Goal: Transaction & Acquisition: Purchase product/service

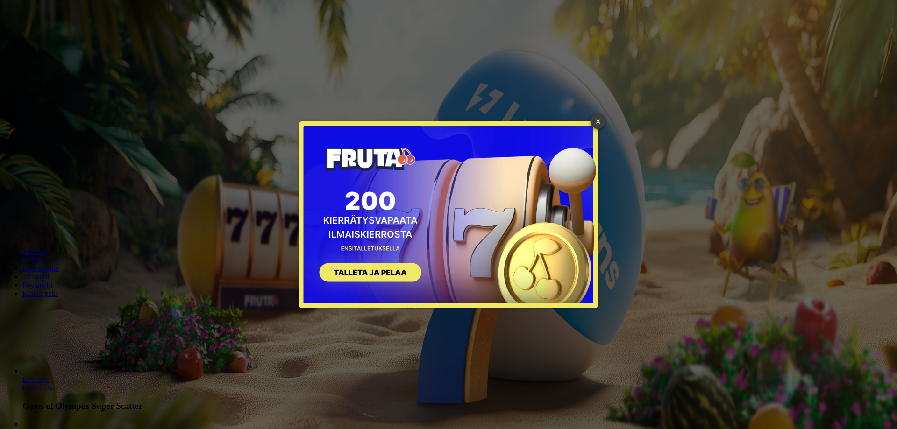
click at [594, 124] on link "×" at bounding box center [598, 121] width 15 height 15
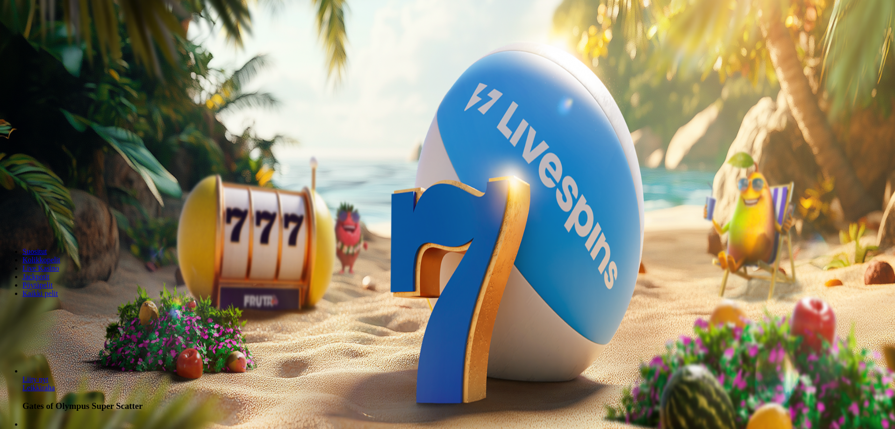
click at [70, 196] on input "***" at bounding box center [37, 200] width 66 height 9
type input "*"
type input "**"
click at [4, 222] on button "Talleta ja pelaa" at bounding box center [28, 227] width 49 height 10
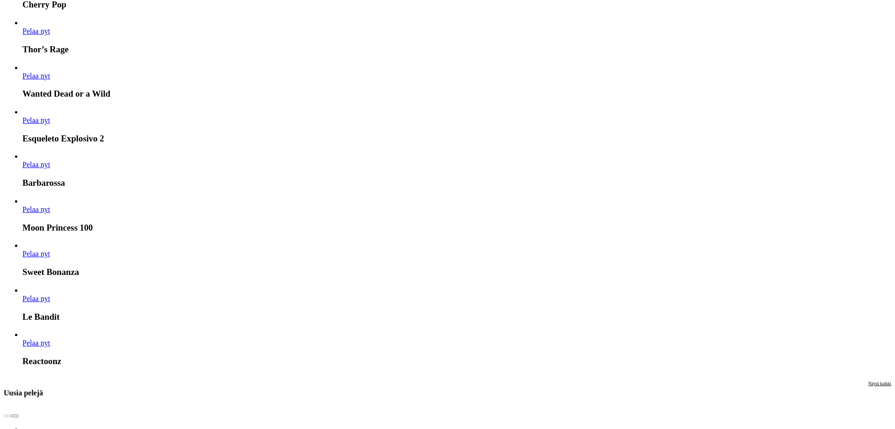
scroll to position [701, 0]
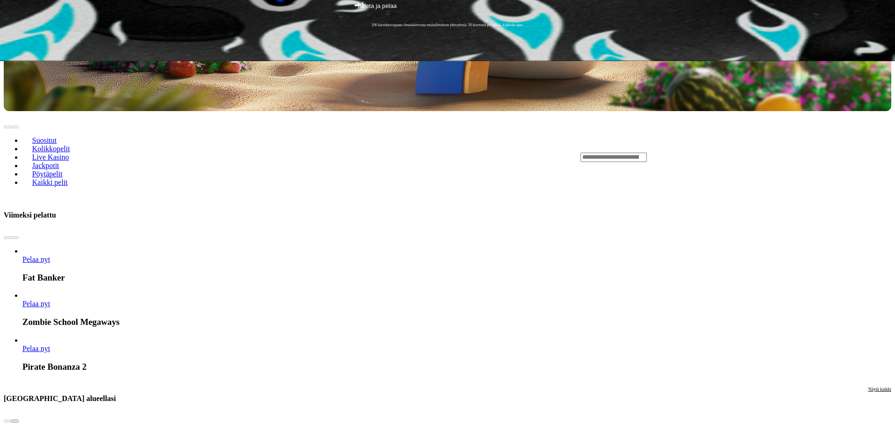
scroll to position [374, 0]
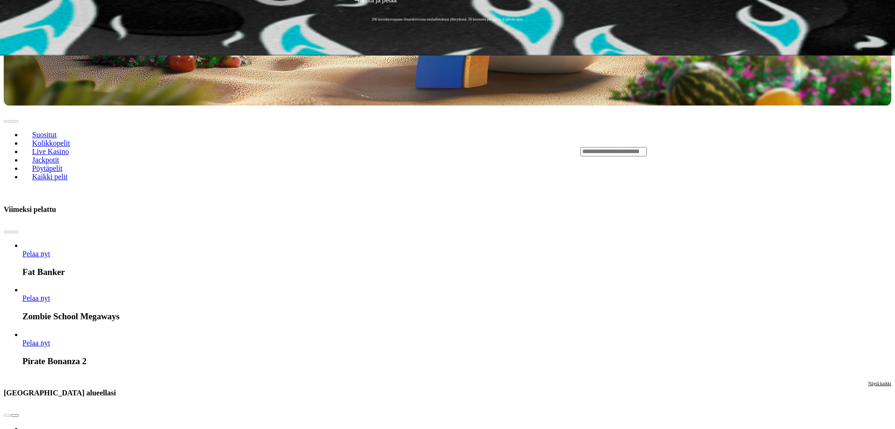
click at [15, 416] on span "chevron-right icon" at bounding box center [15, 416] width 0 height 0
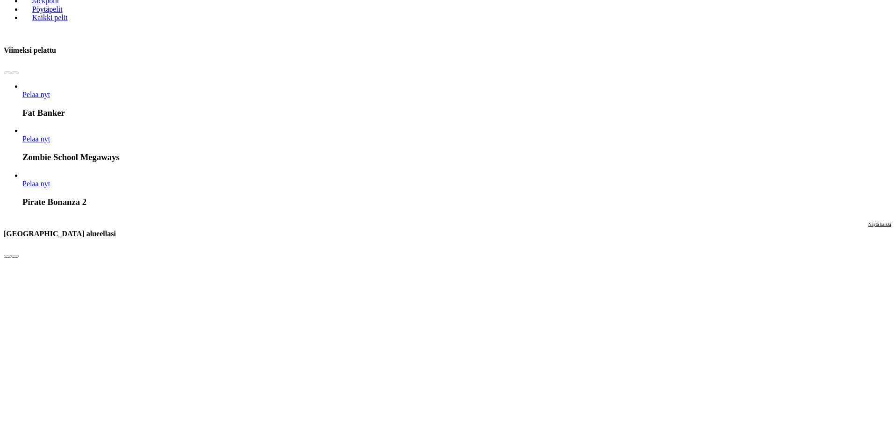
scroll to position [561, 0]
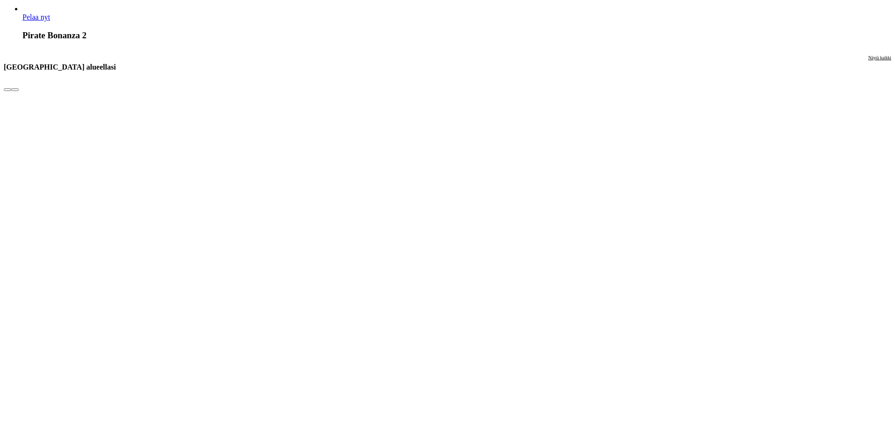
scroll to position [701, 0]
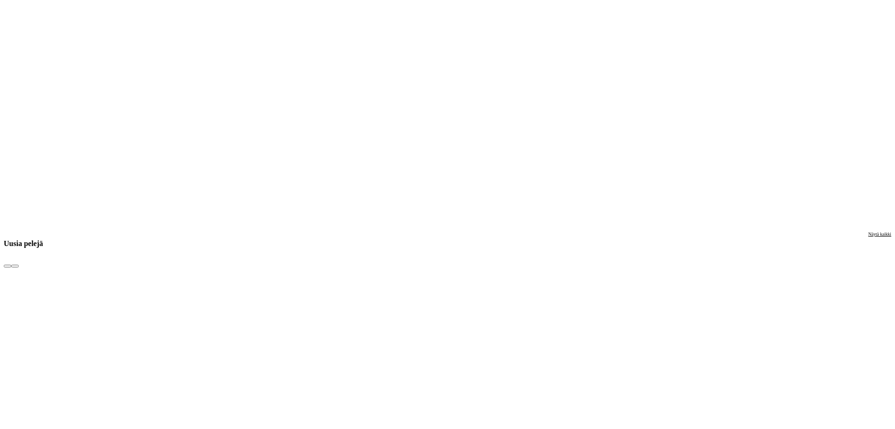
scroll to position [1075, 0]
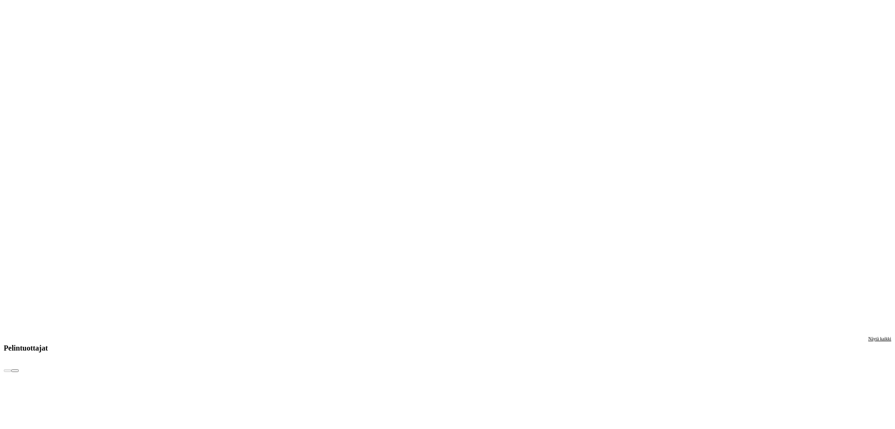
scroll to position [1542, 0]
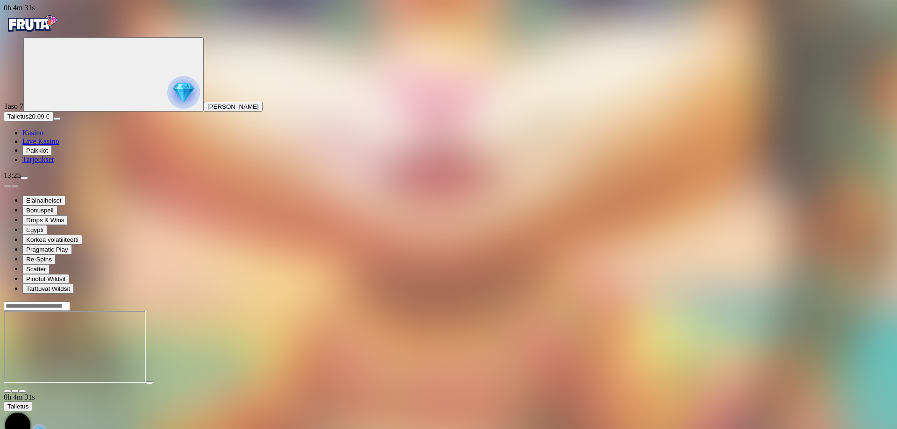
click at [70, 302] on input "Search" at bounding box center [37, 306] width 66 height 9
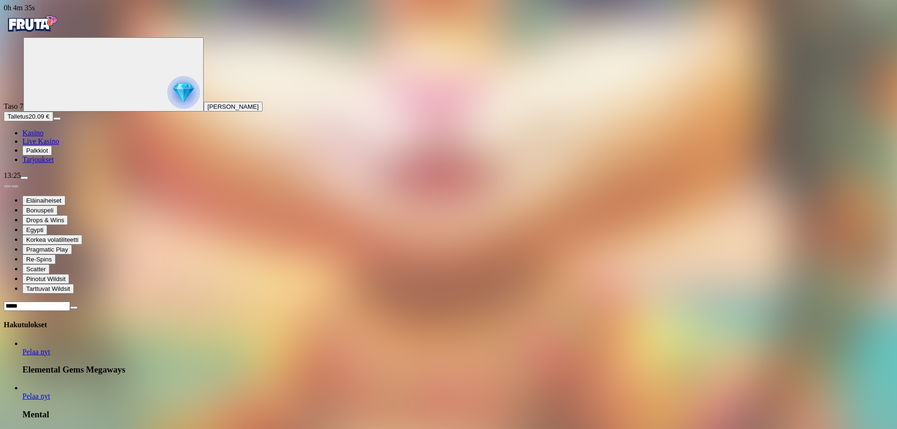
type input "*****"
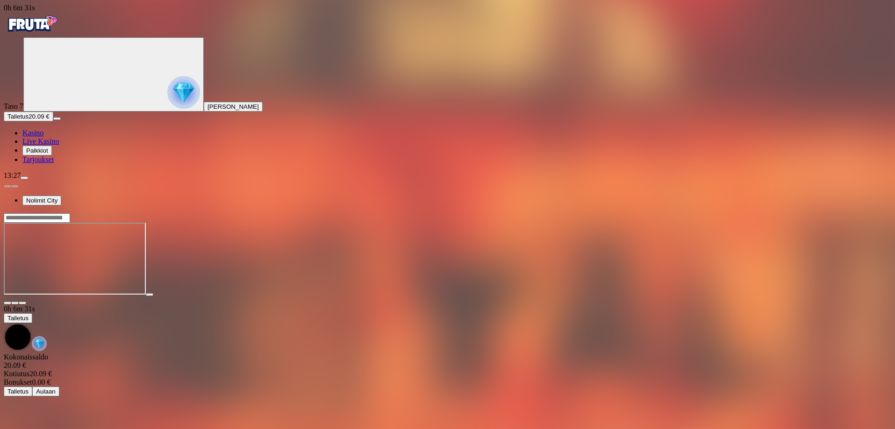
click at [125, 272] on main "0h 6m 31s Talletus [GEOGRAPHIC_DATA] 20.09 € Kotiutus 20.09 € Bonukset 0.00 € T…" at bounding box center [447, 305] width 887 height 184
click at [7, 303] on span "close icon" at bounding box center [7, 303] width 0 height 0
click at [48, 154] on span "Palkkiot" at bounding box center [37, 150] width 22 height 7
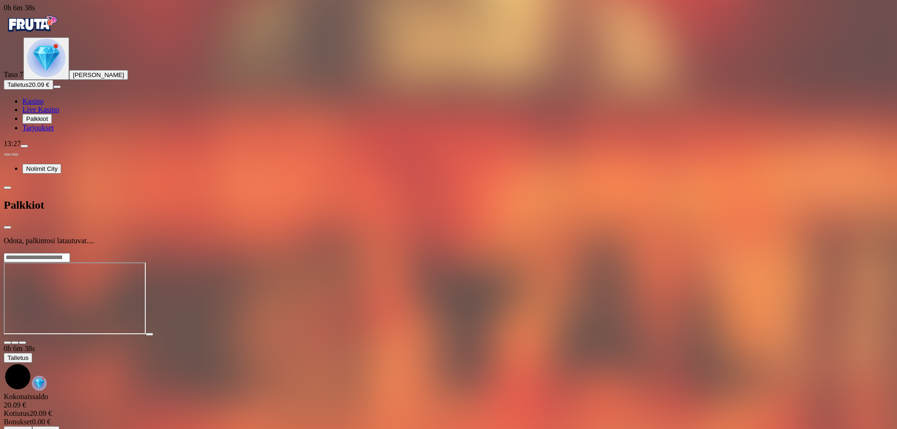
click at [46, 77] on img "Primary" at bounding box center [46, 58] width 38 height 38
click at [56, 77] on img "Primary" at bounding box center [46, 58] width 38 height 38
click at [7, 228] on span "close icon" at bounding box center [7, 228] width 0 height 0
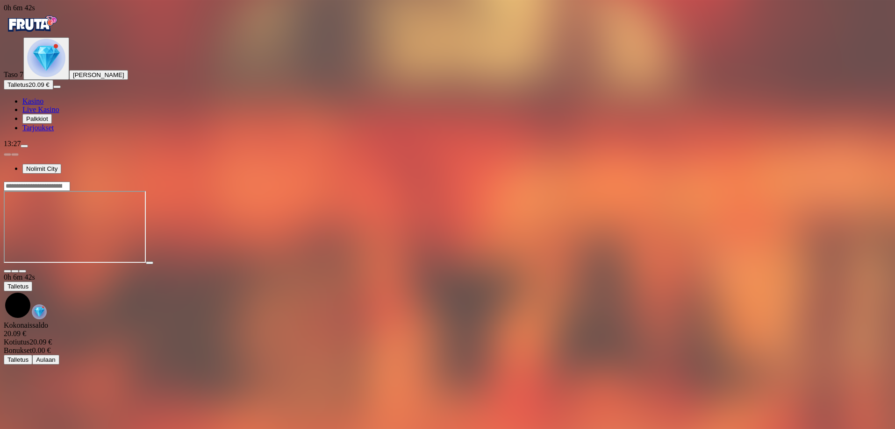
click at [50, 30] on img "Primary" at bounding box center [32, 23] width 56 height 23
click at [59, 77] on img "Primary" at bounding box center [46, 58] width 38 height 38
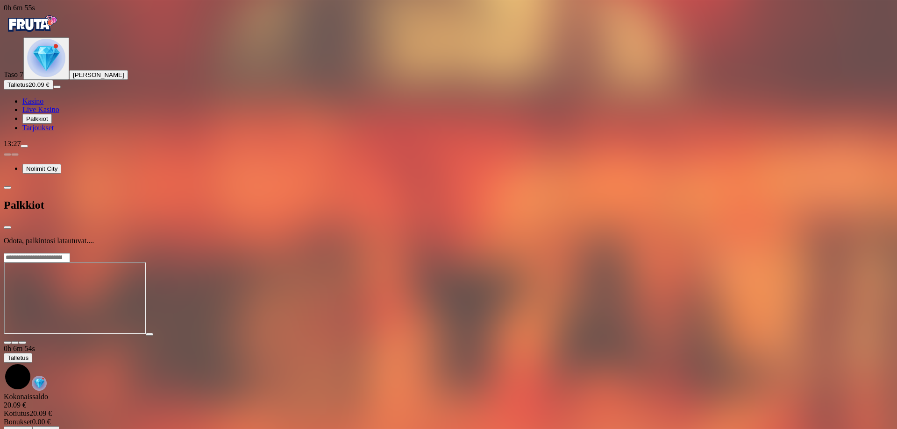
click at [59, 77] on img "Primary" at bounding box center [46, 58] width 38 height 38
